Goal: Information Seeking & Learning: Learn about a topic

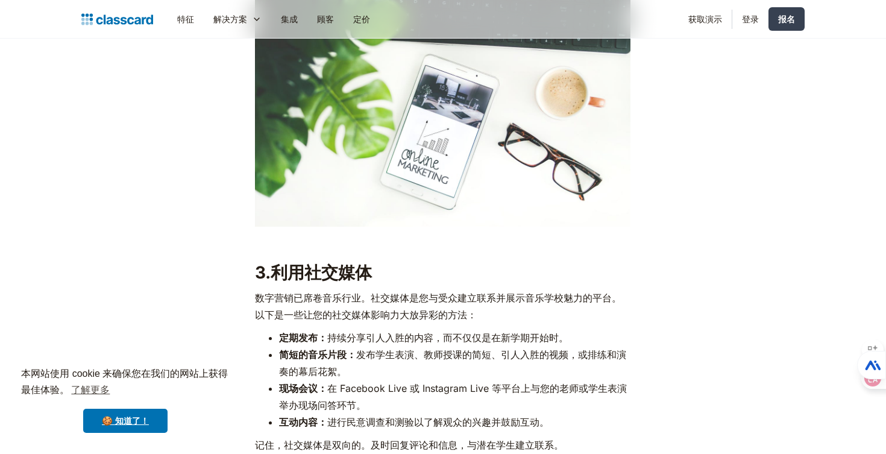
scroll to position [1455, 0]
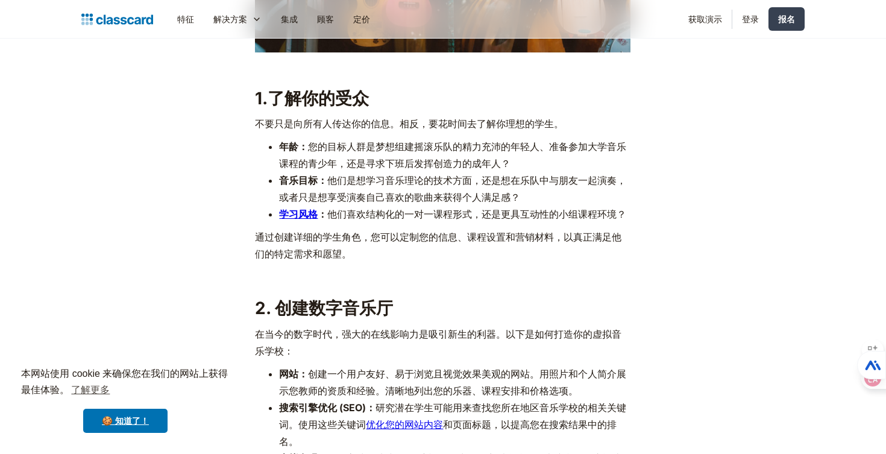
scroll to position [922, 0]
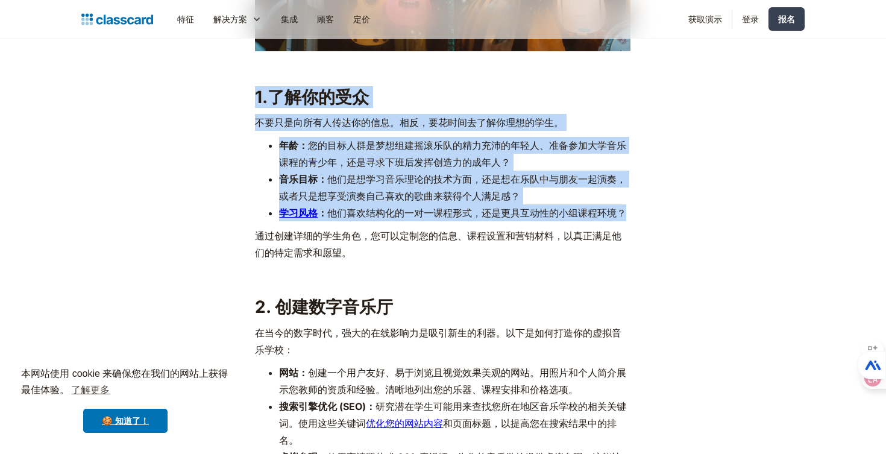
copy div "1.了解你的受众 不要只是向所有人传达你的信息。相反，要花时间去了解你理想的学生。 年龄： 您的目标人群是梦想组建摇滚乐队的精力充沛的年轻人、准备参加大学音乐…"
drag, startPoint x: 627, startPoint y: 216, endPoint x: 236, endPoint y: 81, distance: 413.3
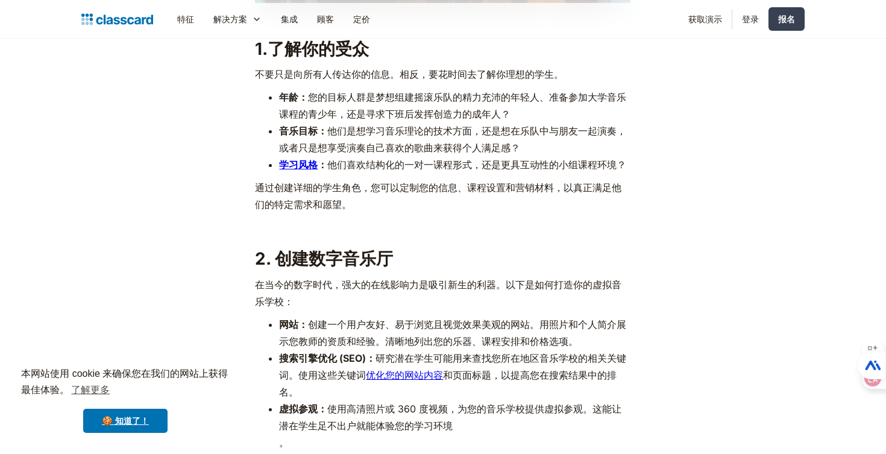
scroll to position [972, 0]
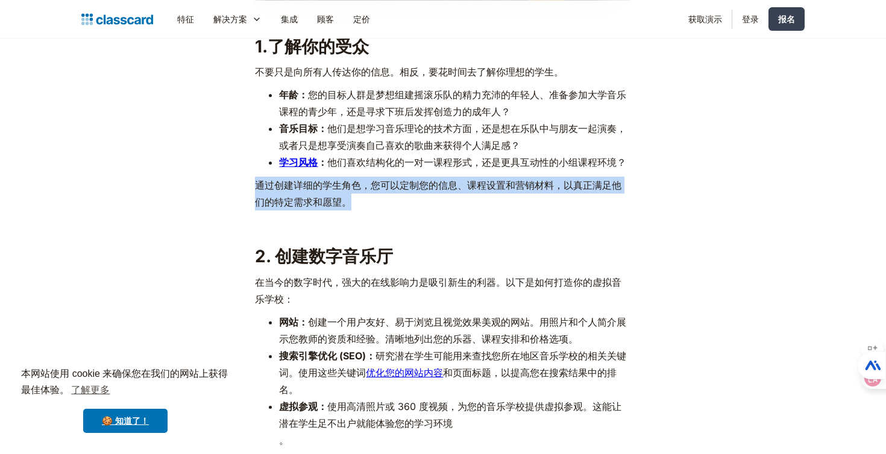
copy font "通过创建详细的学生角色，您可以定制您的信息、课程设置和营销材料，以真正满足他们的特定需求和愿望。"
drag, startPoint x: 256, startPoint y: 187, endPoint x: 379, endPoint y: 203, distance: 123.9
click at [379, 203] on p "通过创建详细的学生角色，您可以定制您的信息、课程设置和营销材料，以真正满足他们的特定需求和愿望。" at bounding box center [443, 194] width 376 height 34
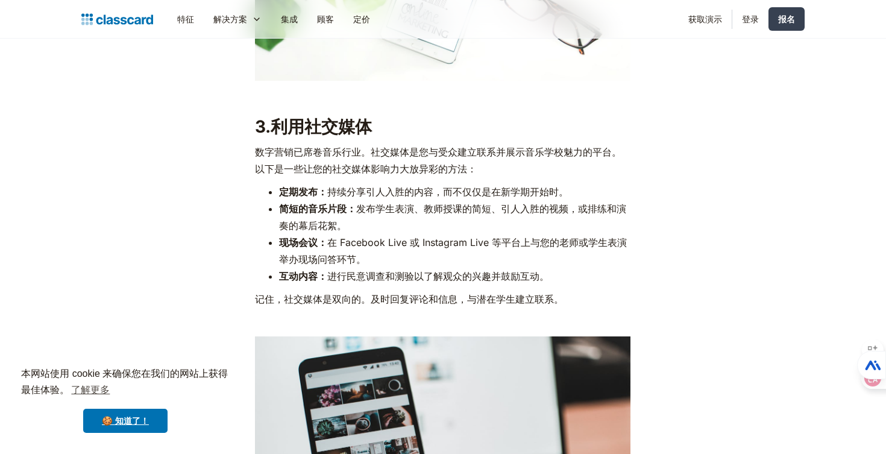
scroll to position [1601, 0]
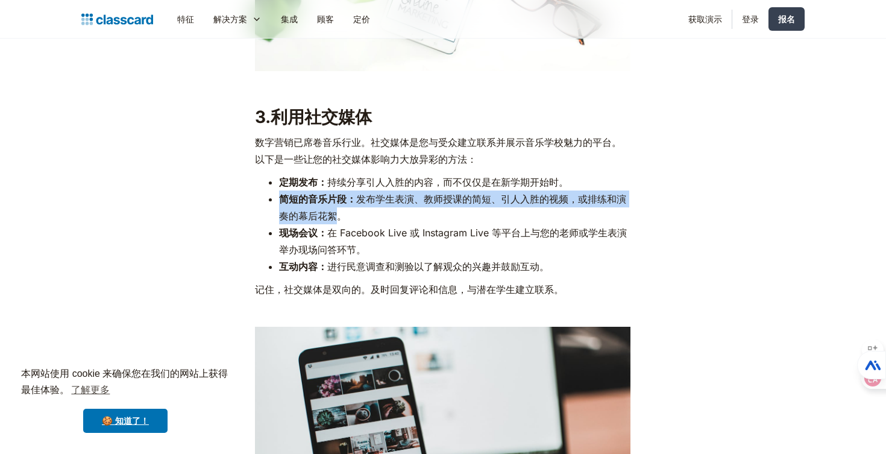
drag, startPoint x: 280, startPoint y: 197, endPoint x: 334, endPoint y: 219, distance: 58.7
click at [334, 219] on li "简短的音乐片段： 发布学生表演、教师授课的简短、引人入胜的视频，或排练和演奏的幕后花絮。" at bounding box center [454, 207] width 351 height 34
copy li "简短的音乐片段： 发布学生表演、教师授课的简短、引人入胜的视频，或排练和演奏的幕后花絮"
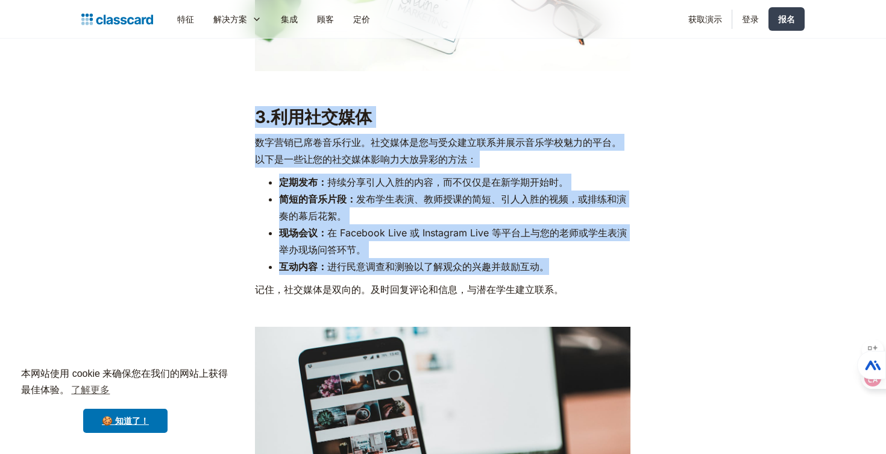
copy div "3.利用社交媒体 数字营销已席卷音乐行业。社交媒体是您与受众建立联系并展示音乐学校魅力的平台。以下是一些让您的社交媒体影响力大放异彩的方法： 定期发布： 持​…"
drag, startPoint x: 256, startPoint y: 114, endPoint x: 586, endPoint y: 268, distance: 364.6
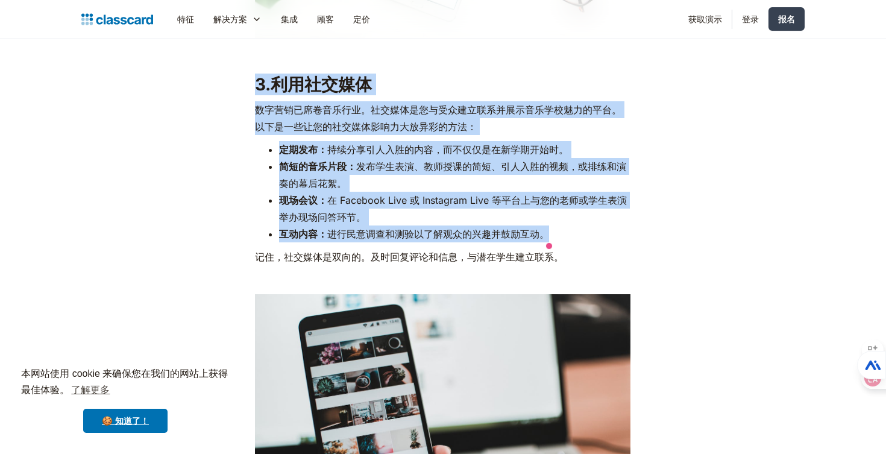
click at [389, 196] on font "在 Facebook Live 或 Instagram Live 等平台上与您的老师或学生表演举办现场问答环节。" at bounding box center [453, 208] width 348 height 29
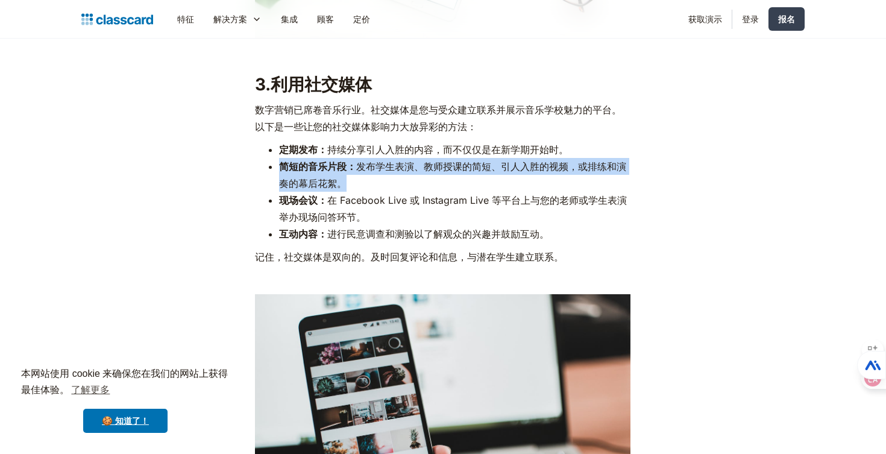
drag, startPoint x: 280, startPoint y: 165, endPoint x: 351, endPoint y: 177, distance: 72.1
click at [351, 177] on li "简短的音乐片段： 发布学生表演、教师授课的简短、引人入胜的视频，或排练和演奏的幕后花絮。" at bounding box center [454, 175] width 351 height 34
copy li "简短的音乐片段： 发布学生表演、教师授课的简短、引人入胜的视频，或排练和演奏的幕后花絮。"
click at [351, 177] on li "简短的音乐片段： 发布学生表演、教师授课的简短、引人入胜的视频，或排练和演奏的幕后花絮。" at bounding box center [454, 175] width 351 height 34
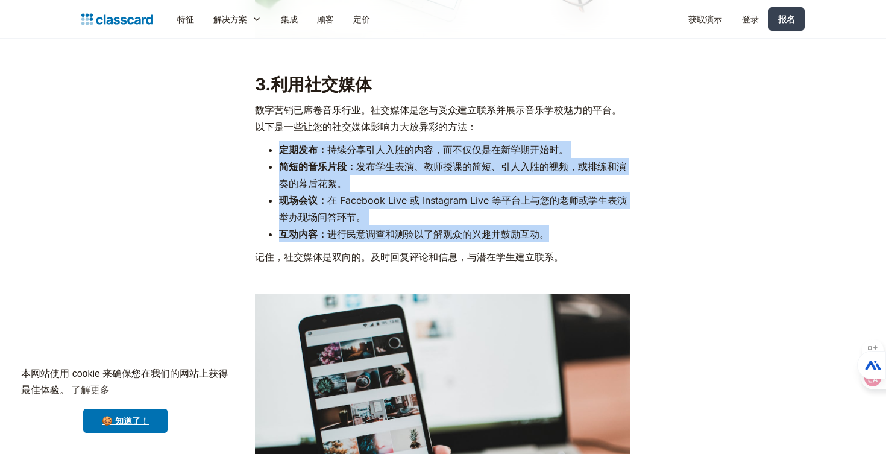
copy ul "定期发布： 持​​续分享引人入胜的内容，而不仅仅是在新学期开始时。 简短的音乐片段： 发布学生表演、教师授课的简短、引人入胜的视频，或排练和演奏的幕后花絮。 …"
drag, startPoint x: 281, startPoint y: 148, endPoint x: 556, endPoint y: 238, distance: 289.8
click at [556, 238] on ul "定期发布： 持​​续分享引人入胜的内容，而不仅仅是在新学期开始时。 简短的音乐片段： 发布学生表演、教师授课的简短、引人入胜的视频，或排练和演奏的幕后花絮。 …" at bounding box center [443, 191] width 376 height 101
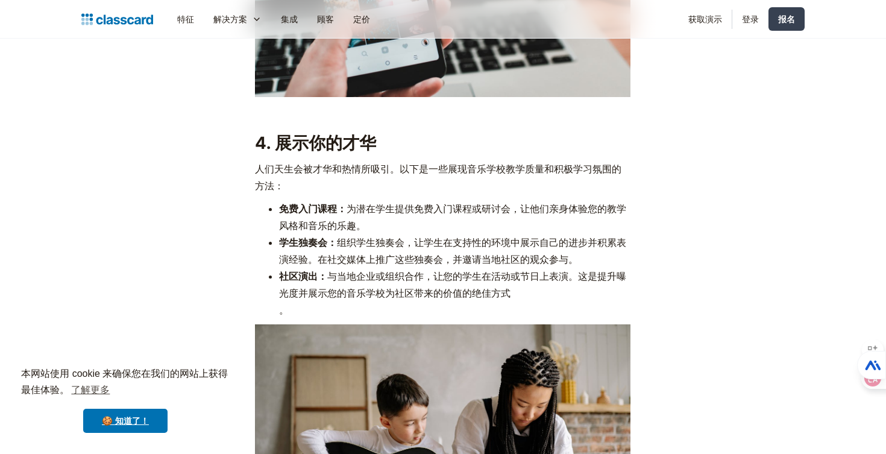
scroll to position [2085, 0]
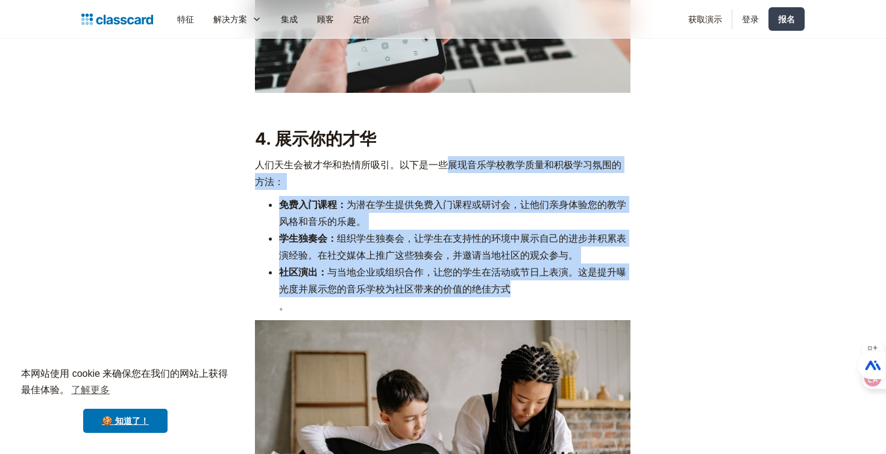
copy div "展现音乐学校教学质量和积极学习氛围的方法： 免费入门课程： 为潜在学生提供免费入门课程或研讨会，让他们亲身体验您的教学风格和音乐的乐趣。 学生独奏会： 组织学…"
drag, startPoint x: 449, startPoint y: 161, endPoint x: 543, endPoint y: 294, distance: 162.2
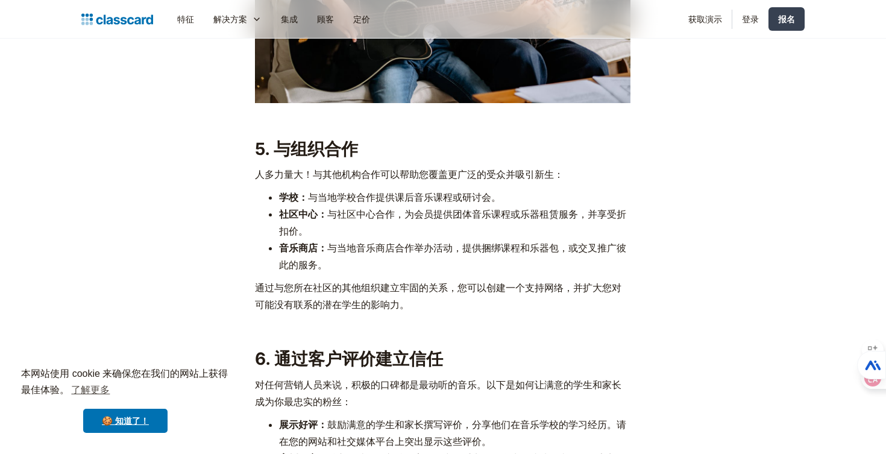
scroll to position [2553, 0]
click at [272, 142] on font "5. 与组织合作" at bounding box center [306, 148] width 103 height 20
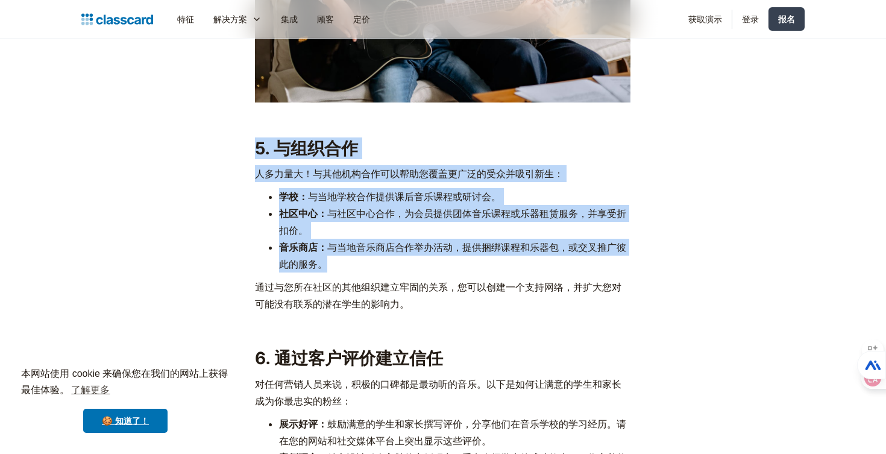
copy div "5. 与组织合作 人多力量大！与其他机构合作可以帮助您覆盖更广泛的受众并吸引新生： 学校： 与当地学校合作提供课后音乐课程或研讨会。 社区中心： 与社区中心合…"
drag, startPoint x: 255, startPoint y: 146, endPoint x: 439, endPoint y: 271, distance: 222.7
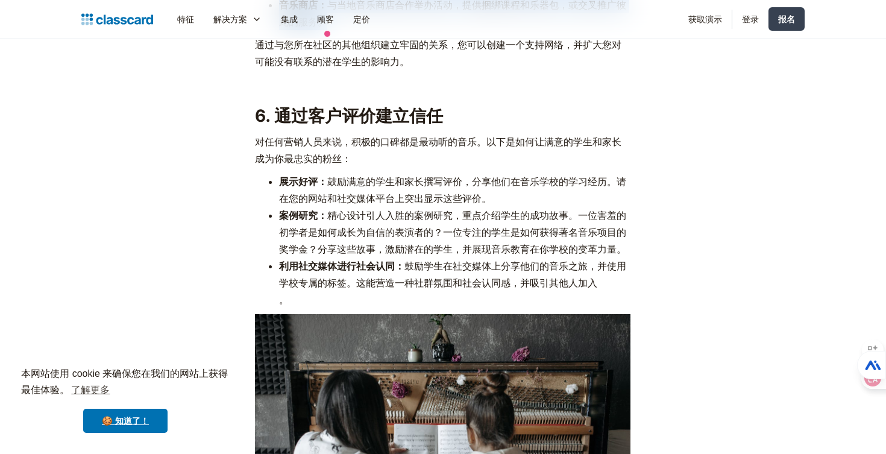
scroll to position [2800, 0]
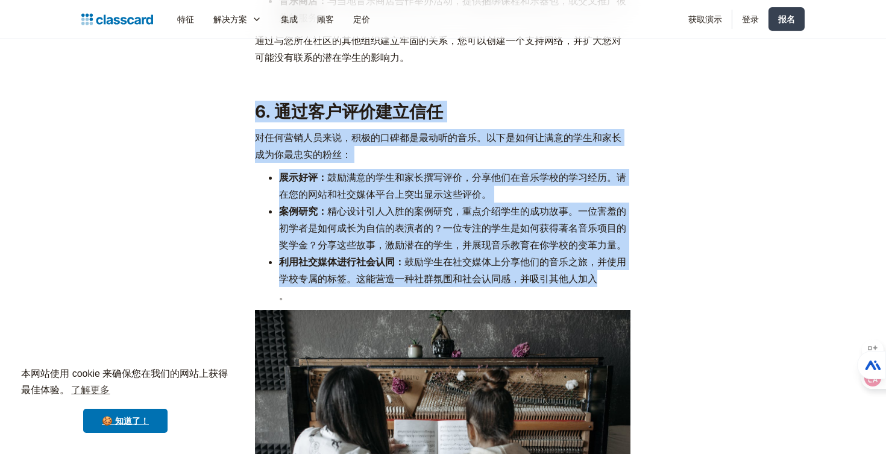
copy div "6. 通过客户评价建立信任 对任何营销人员来说，积极的口碑都是最动听的音乐。以下是如何让满意的学生和家长成为你最忠实的粉丝： 展示好评： 鼓励满意的学生和家长…"
drag, startPoint x: 254, startPoint y: 109, endPoint x: 666, endPoint y: 280, distance: 445.7
click at [666, 280] on div "音乐的乐趣是一种通用语言，是创造力的源泉，也是一项能够丰富任何年龄段人生的技能。如果您是一位音乐老师，您就拥有独一无二的机会，能够深刻地影响并丰富学生的人生。…" at bounding box center [443, 440] width 490 height 5260
click at [447, 227] on font "精心设计引人入胜的案例研究，重点介绍学生的成功故事。一位害羞的初学者是如何成长为自信的表演者的？一位专注的学生是如何获得著名音乐项目的奖学金？分享这些故事，激…" at bounding box center [452, 228] width 347 height 46
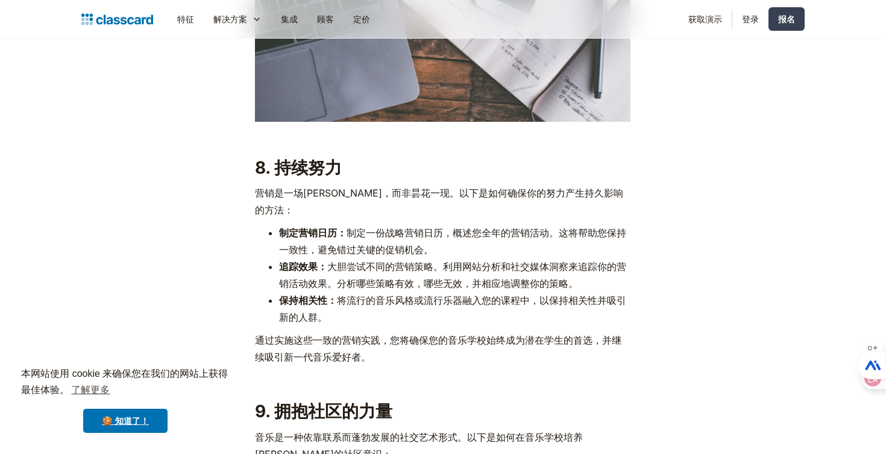
scroll to position [3720, 0]
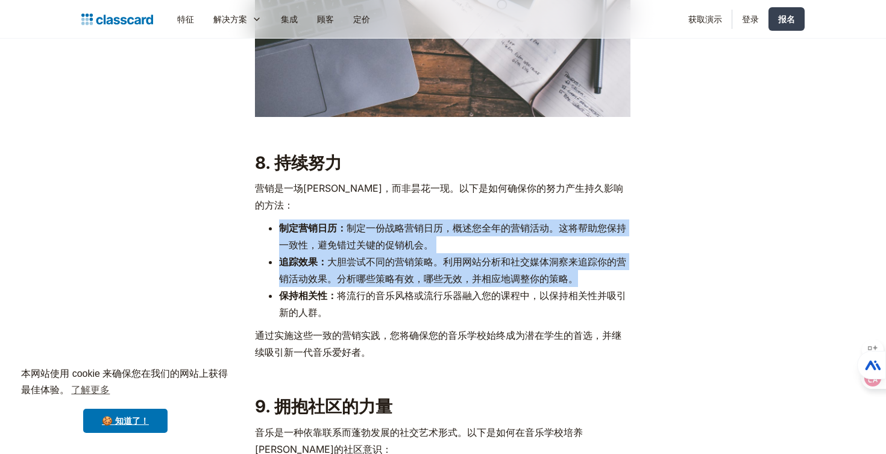
copy ul "制定营销日历： 制定一份战略营销日历，概述您全年的营销活动。这将帮助您保持一致性，避免错过关键的促销机会。 追踪效果： 大胆尝试不同的营销策略。利用网站分析和…"
drag, startPoint x: 279, startPoint y: 210, endPoint x: 579, endPoint y: 262, distance: 304.2
click at [579, 263] on ul "制定营销日历： 制定一份战略营销日历，概述您全年的营销活动。这将帮助您保持一致性，避免错过关键的促销机会。 追踪效果： 大胆尝试不同的营销策略。利用网站分析和…" at bounding box center [443, 269] width 376 height 101
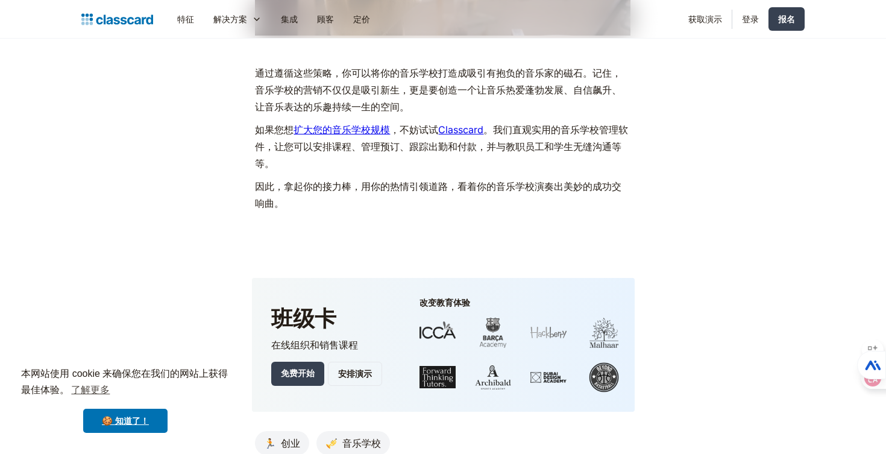
scroll to position [5358, 0]
